Goal: Transaction & Acquisition: Purchase product/service

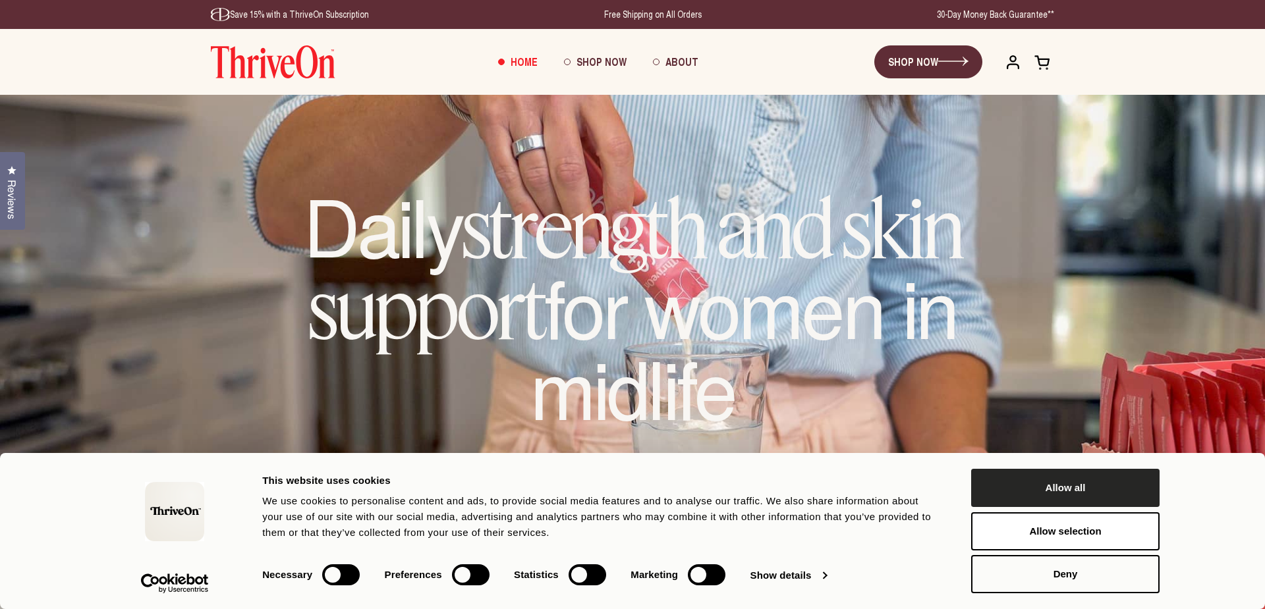
click at [1061, 485] on button "Allow all" at bounding box center [1065, 488] width 188 height 38
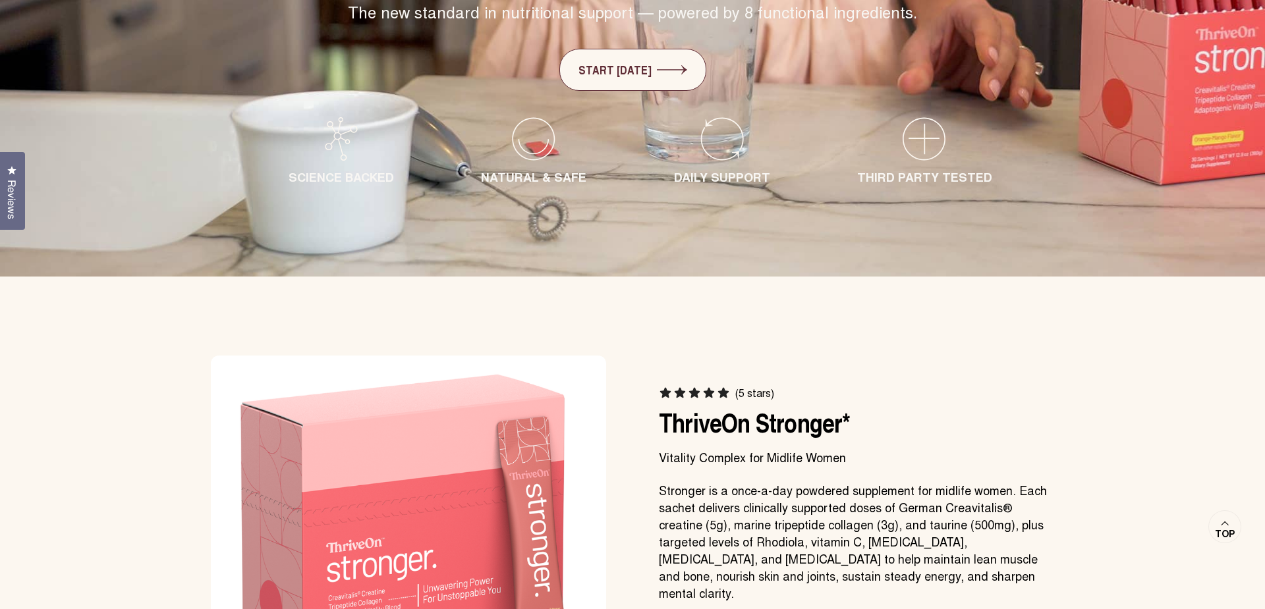
scroll to position [1052, 0]
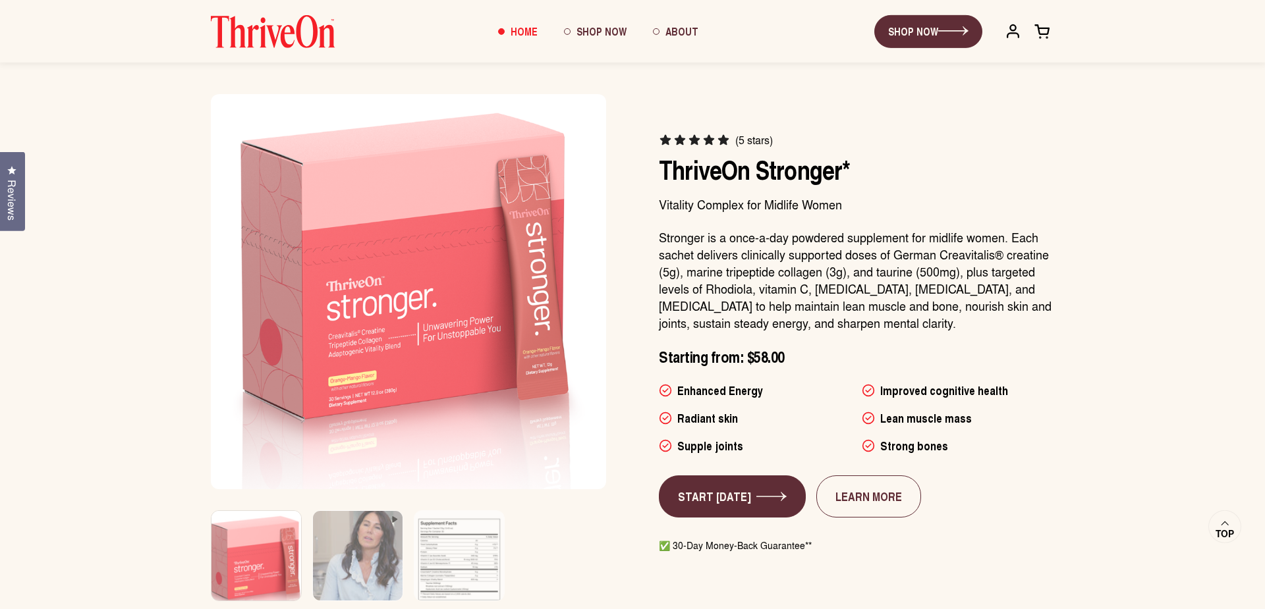
scroll to position [676, 0]
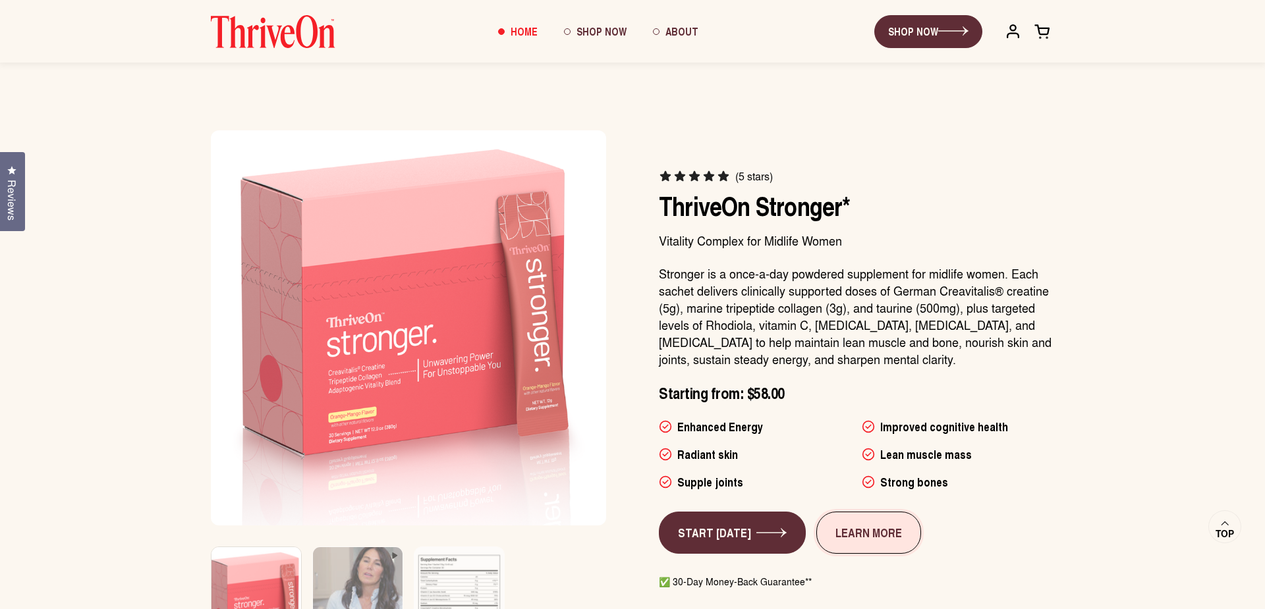
click at [874, 538] on link "LEARN MORE" at bounding box center [868, 533] width 105 height 42
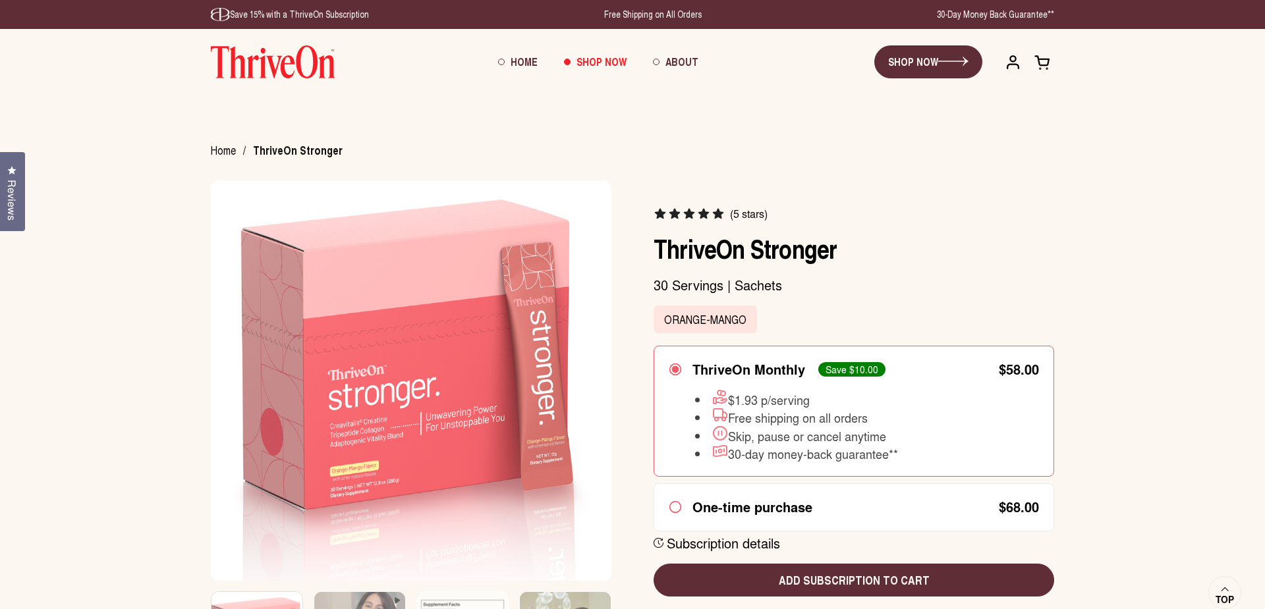
scroll to position [150, 0]
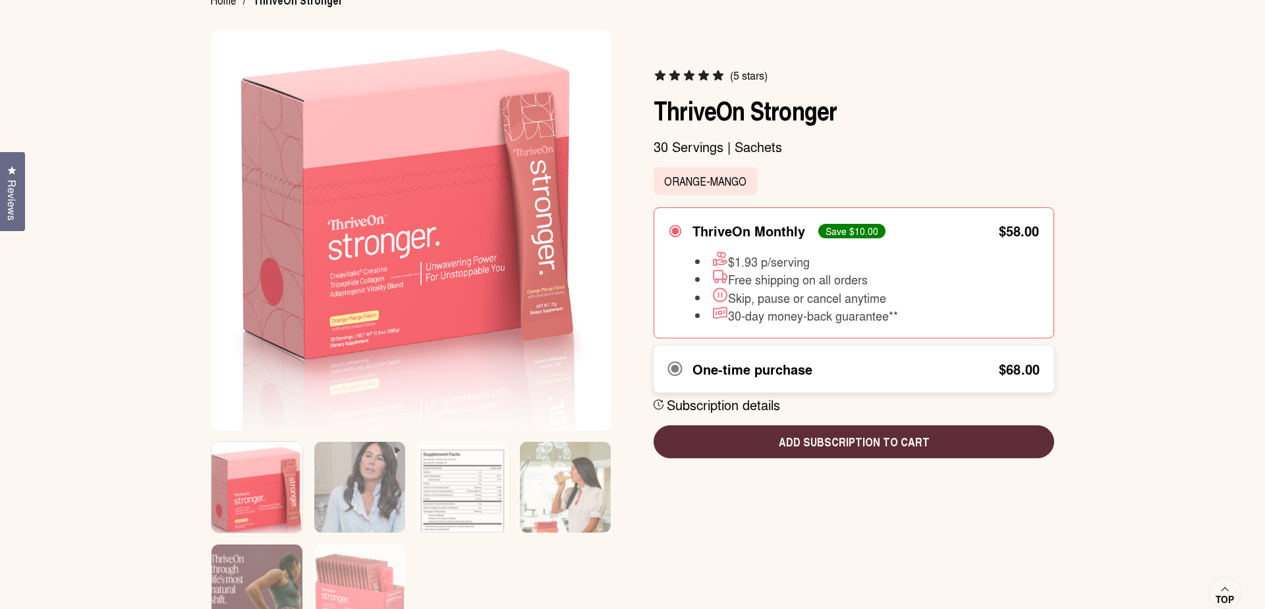
click at [676, 374] on icon at bounding box center [675, 369] width 16 height 16
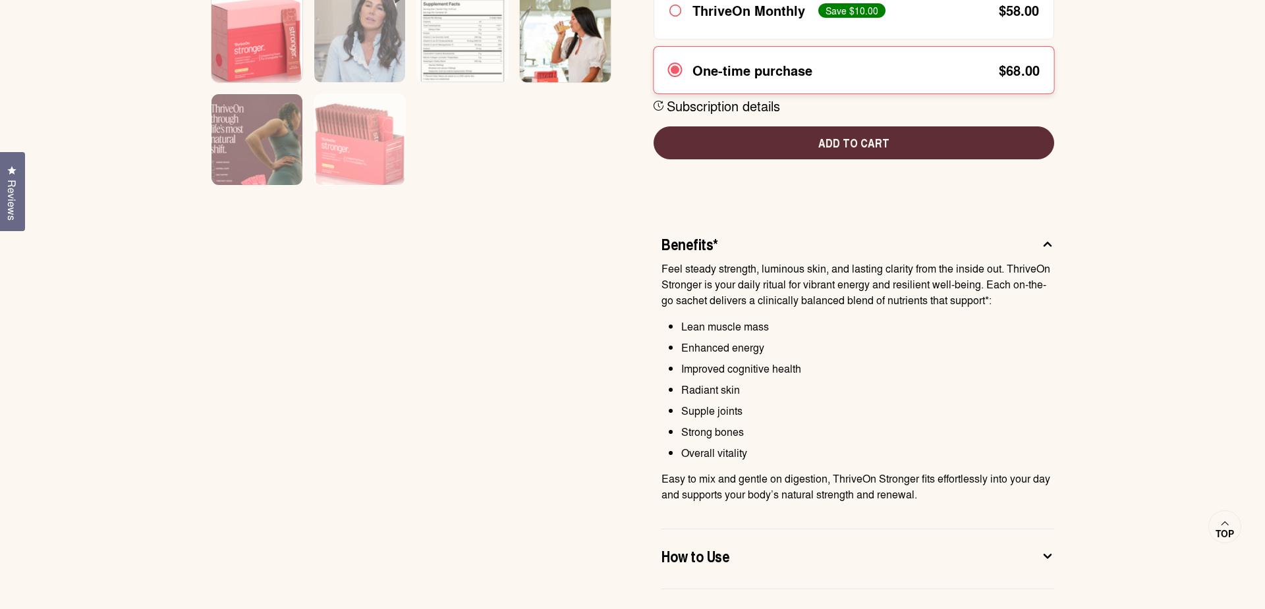
scroll to position [976, 0]
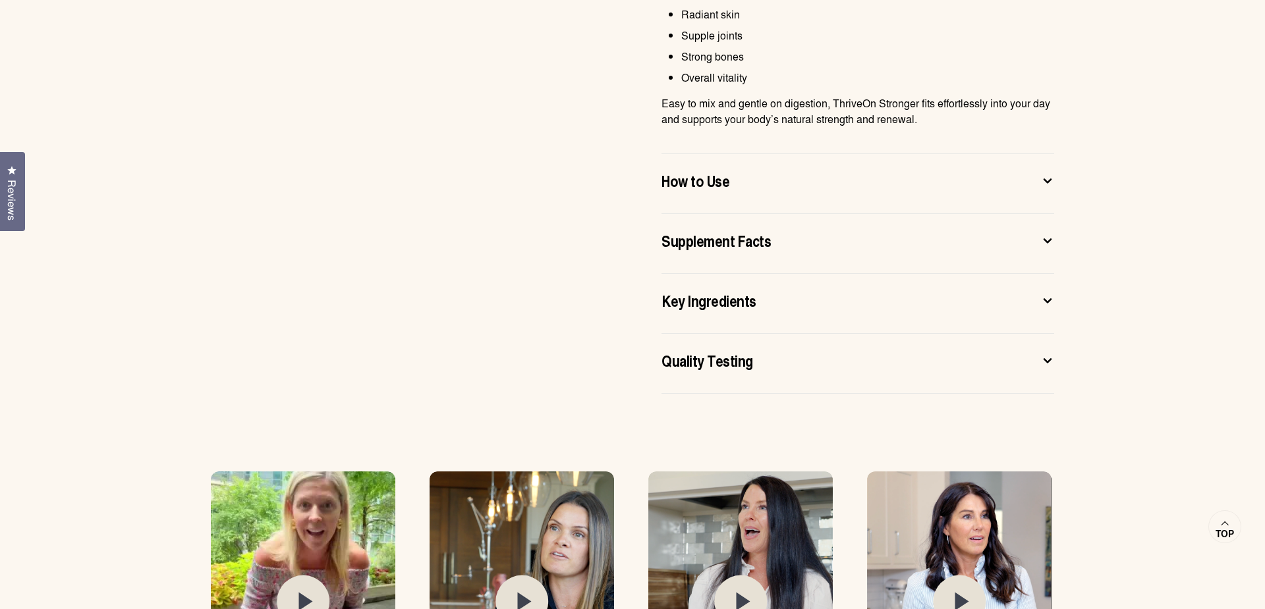
click at [1051, 183] on icon at bounding box center [1047, 181] width 13 height 14
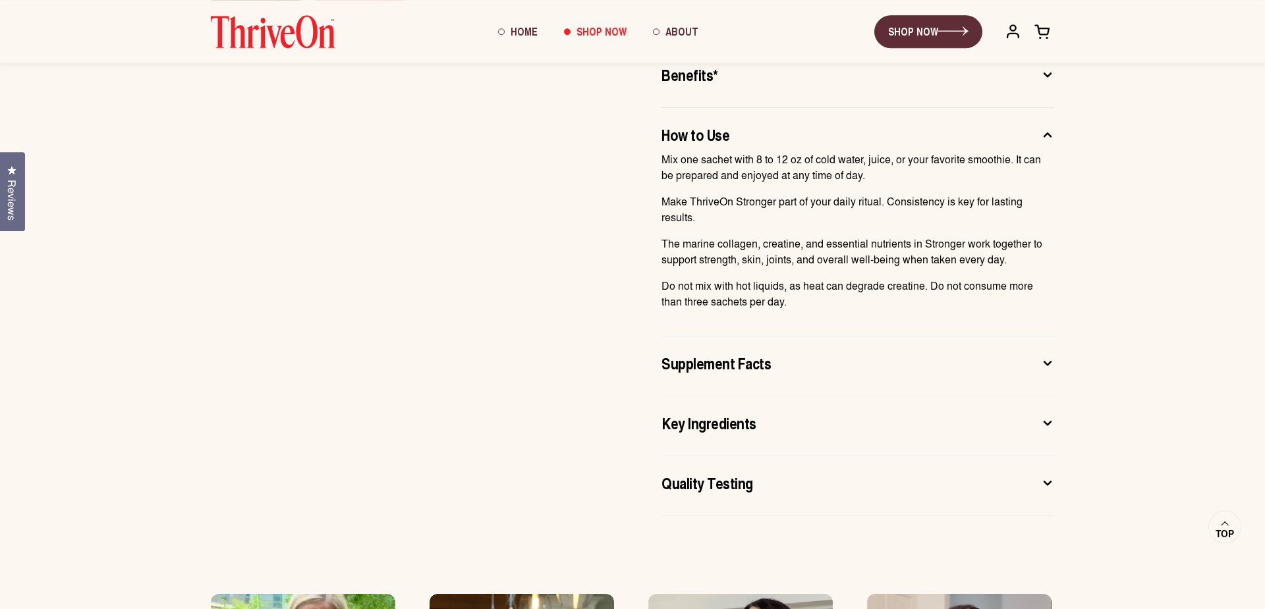
scroll to position [751, 0]
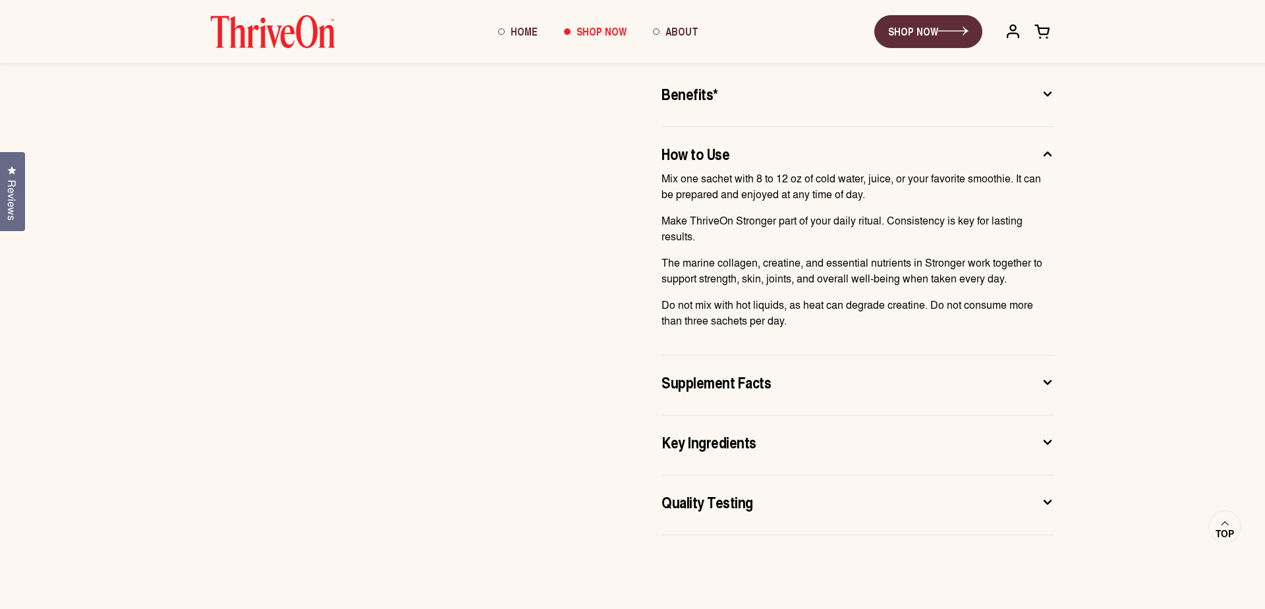
click at [1053, 384] on icon at bounding box center [1047, 383] width 13 height 14
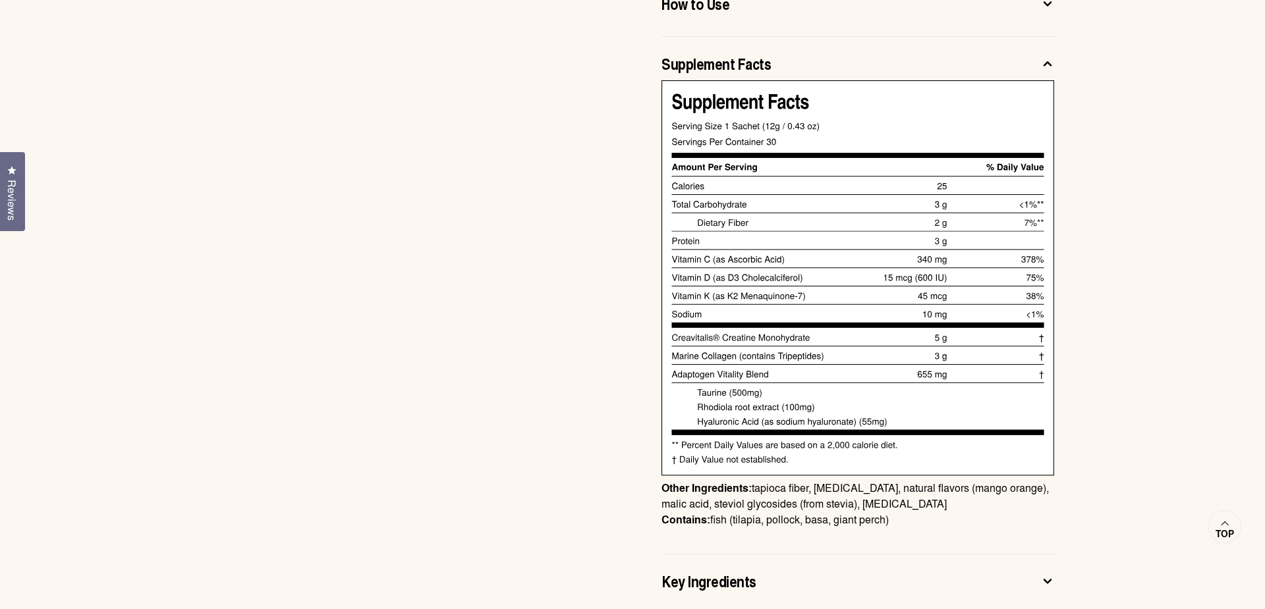
scroll to position [1127, 0]
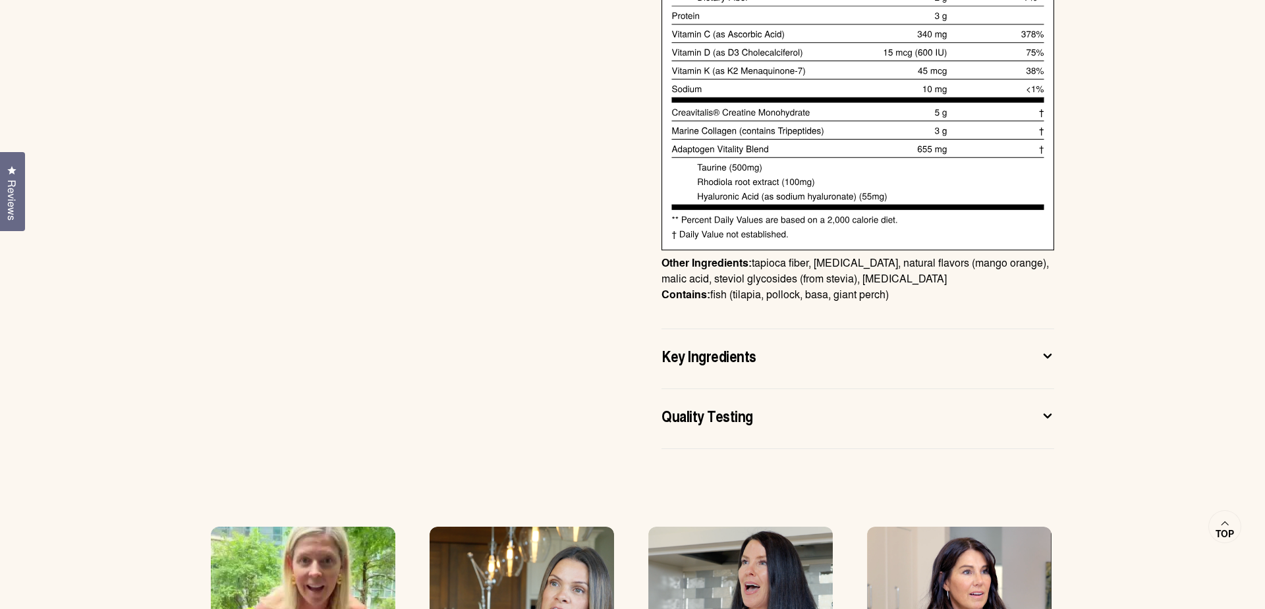
click at [1038, 364] on button "Key Ingredients" at bounding box center [857, 359] width 393 height 28
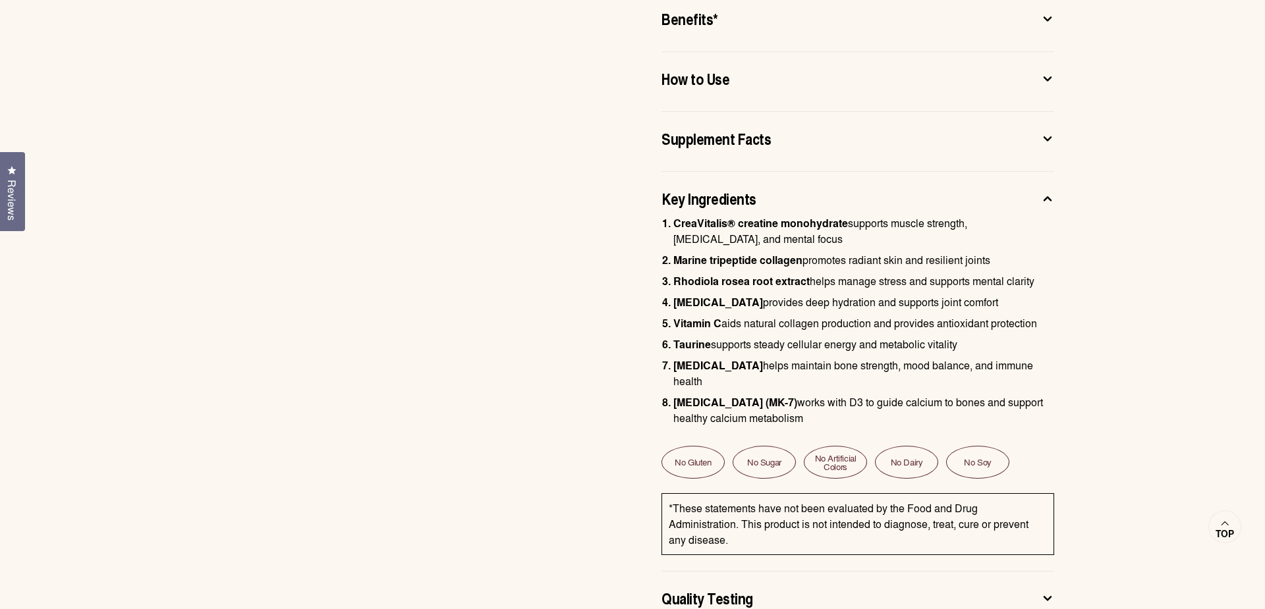
scroll to position [1052, 0]
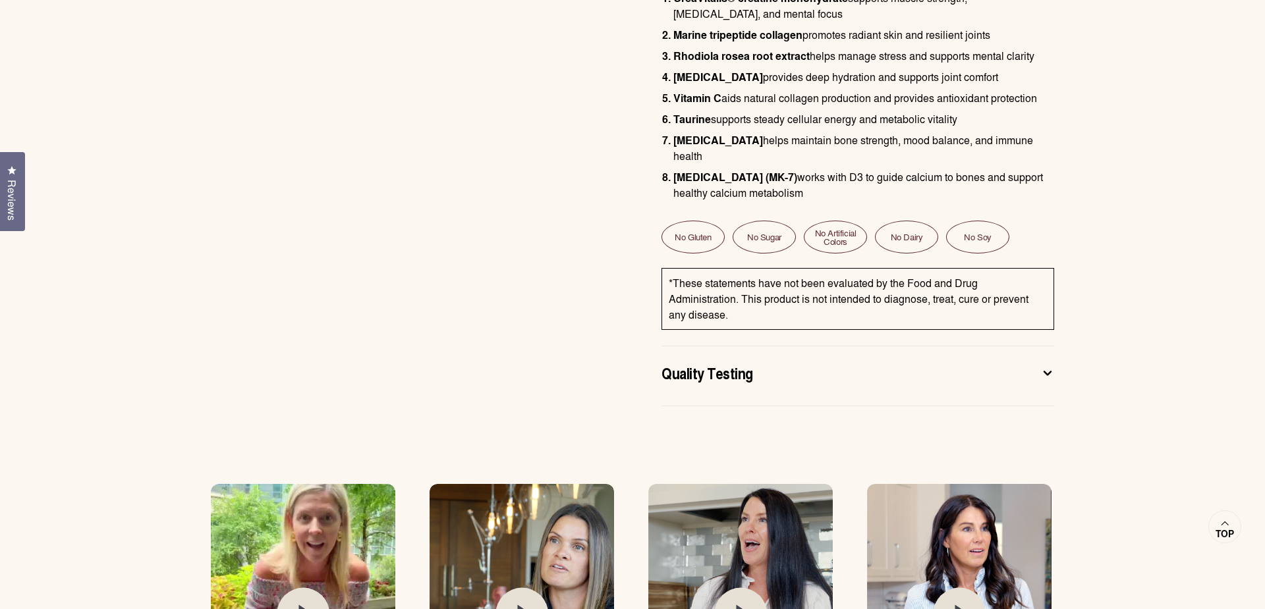
click at [1029, 370] on div "Quality Testing" at bounding box center [847, 372] width 372 height 21
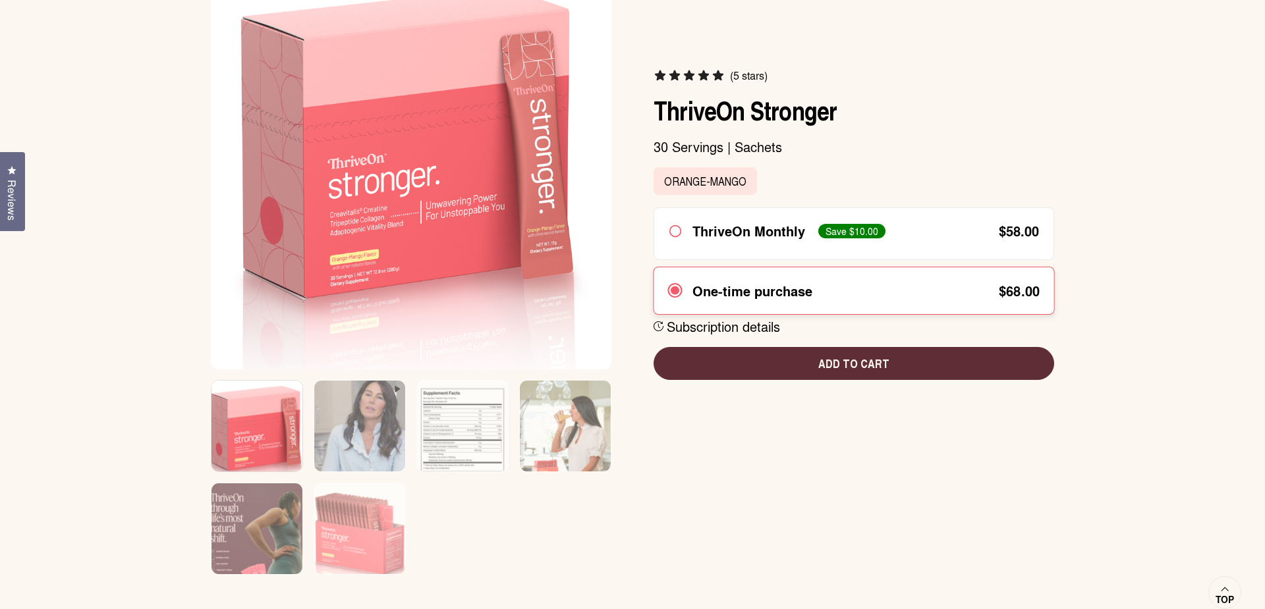
scroll to position [225, 0]
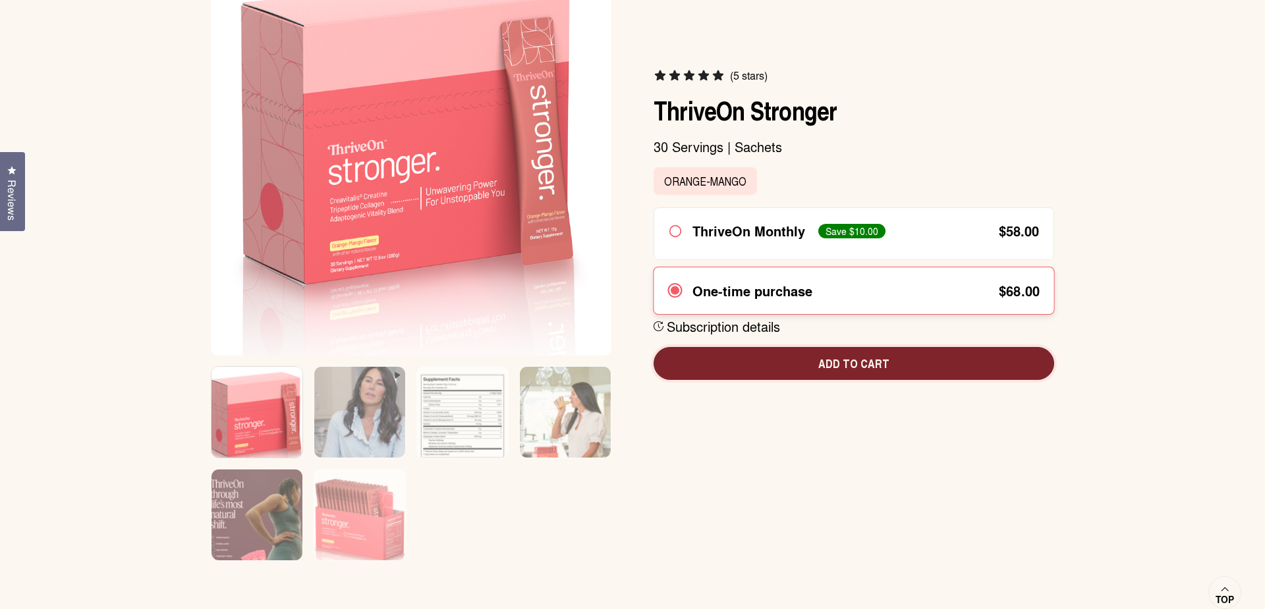
click at [839, 372] on button "Add to cart" at bounding box center [854, 363] width 401 height 33
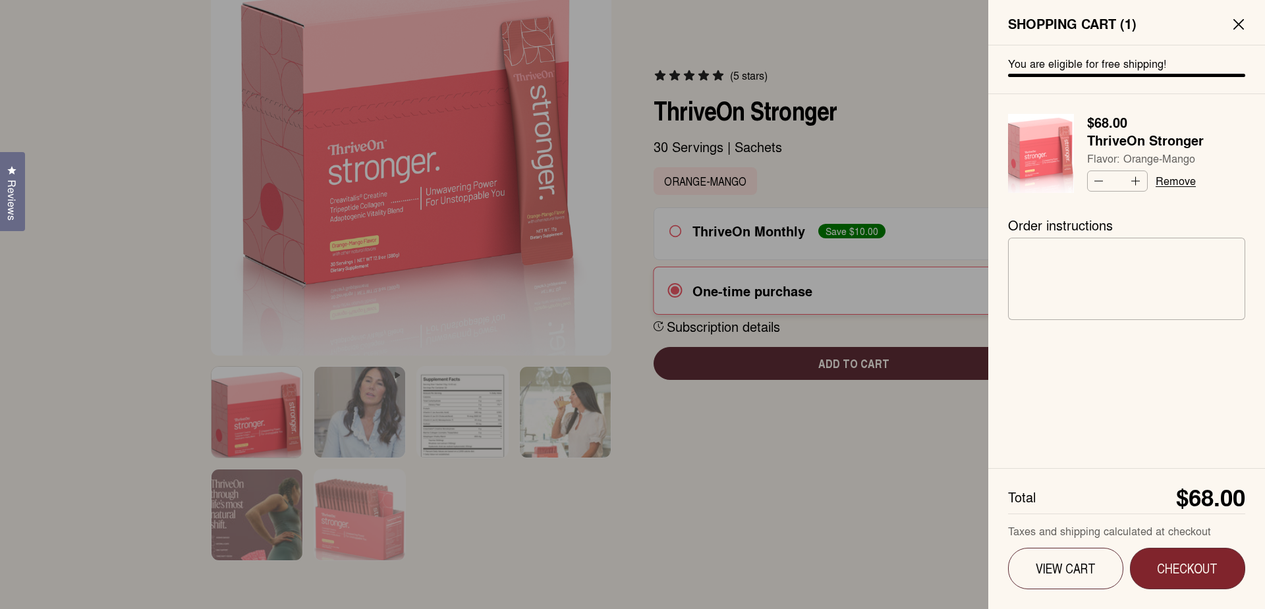
click at [1196, 573] on span "Checkout" at bounding box center [1188, 569] width 78 height 16
